Goal: Check status

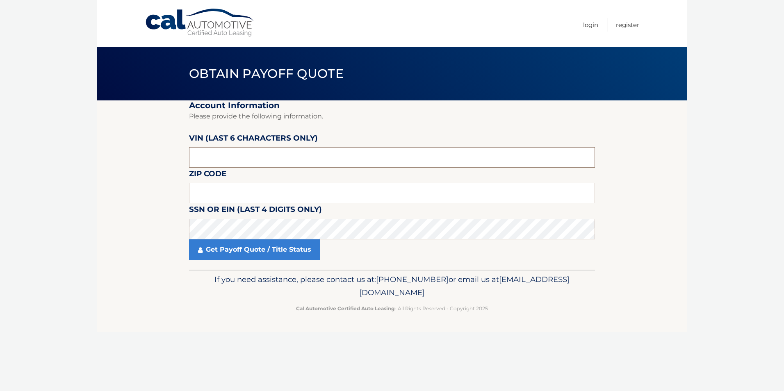
click at [227, 152] on input "text" at bounding box center [392, 157] width 406 height 21
click at [232, 157] on input "text" at bounding box center [392, 157] width 406 height 21
type input "668531"
click at [251, 189] on input "text" at bounding box center [392, 193] width 406 height 21
type input "07701"
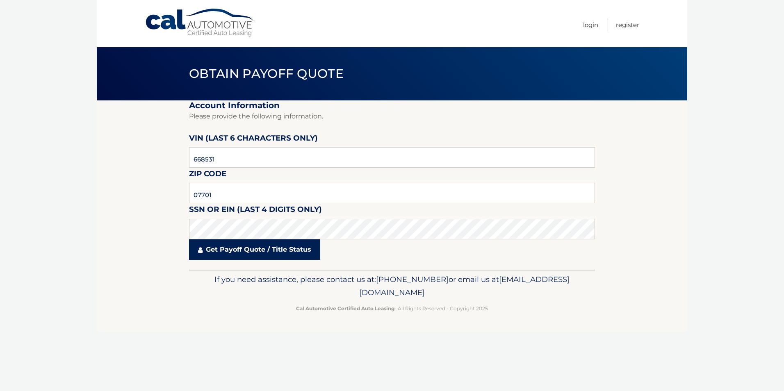
click at [272, 246] on link "Get Payoff Quote / Title Status" at bounding box center [254, 250] width 131 height 21
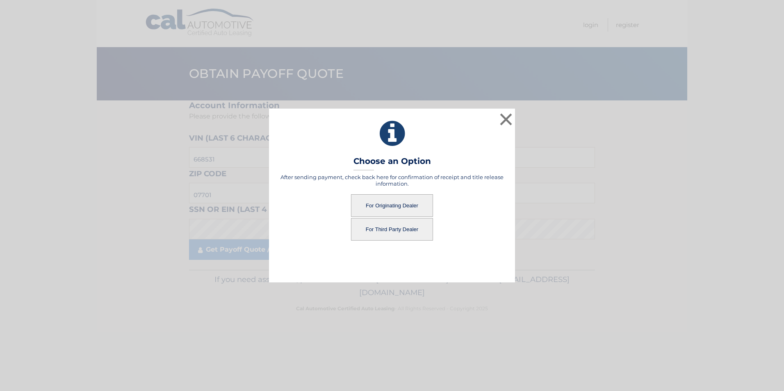
click at [407, 203] on button "For Originating Dealer" at bounding box center [392, 205] width 82 height 23
click at [395, 209] on button "For Originating Dealer" at bounding box center [392, 205] width 82 height 23
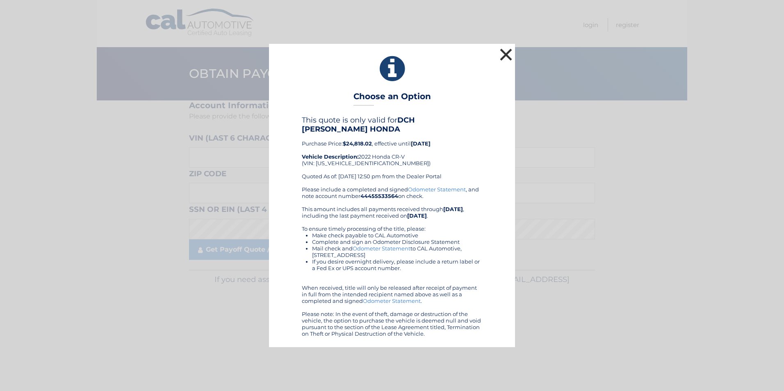
click at [510, 59] on button "×" at bounding box center [506, 54] width 16 height 16
